Goal: Find specific page/section: Find specific page/section

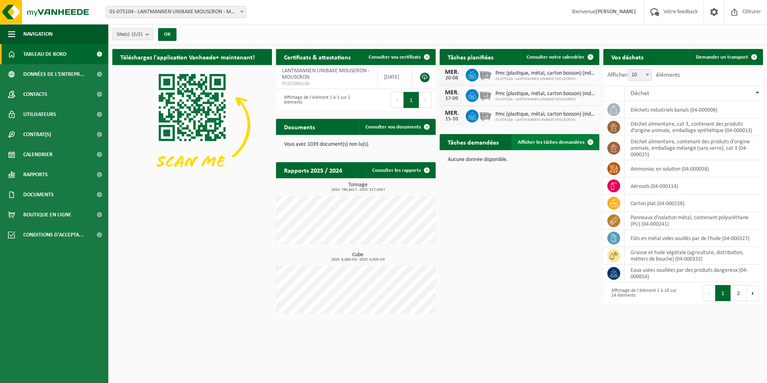
click at [592, 142] on span at bounding box center [591, 142] width 16 height 16
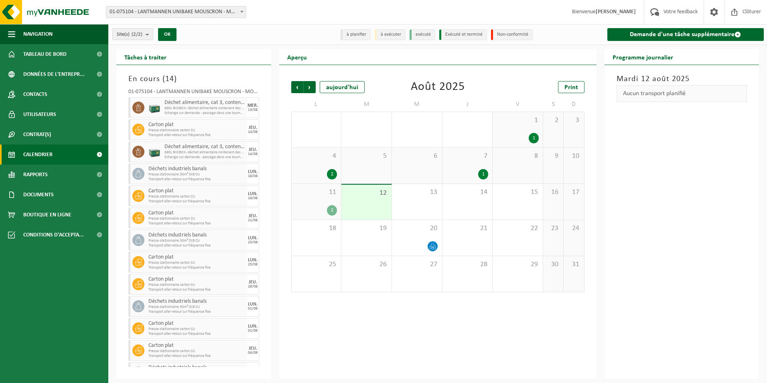
click at [45, 154] on span "Calendrier" at bounding box center [37, 154] width 29 height 20
click at [190, 103] on span "Déchet alimentaire, cat 3, contenant des produits d'origine animale, emballage …" at bounding box center [205, 103] width 81 height 6
